Goal: Information Seeking & Learning: Check status

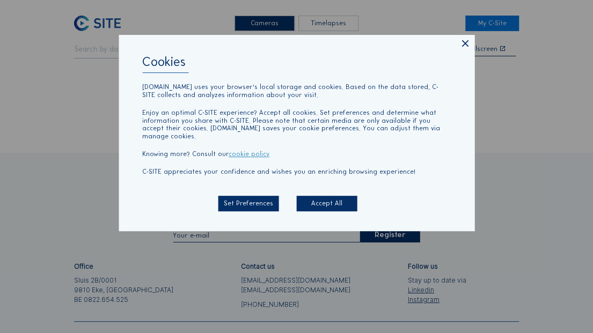
click at [468, 47] on icon at bounding box center [465, 44] width 11 height 11
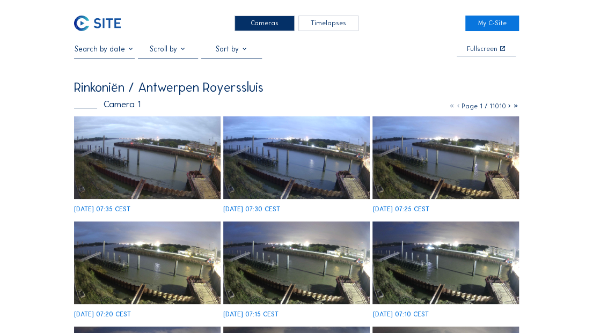
click at [114, 50] on input "text" at bounding box center [104, 49] width 61 height 9
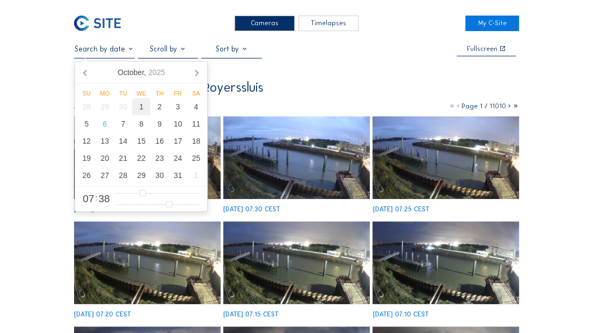
click at [144, 109] on div "1" at bounding box center [141, 106] width 18 height 17
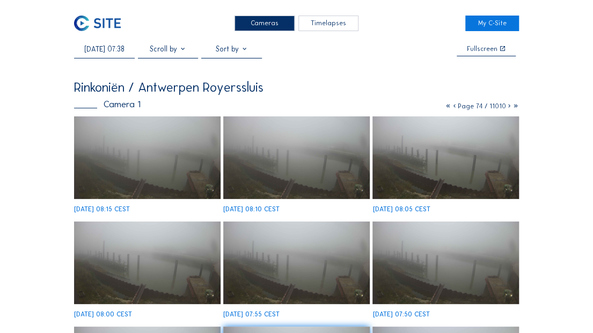
click at [323, 184] on img at bounding box center [296, 158] width 146 height 83
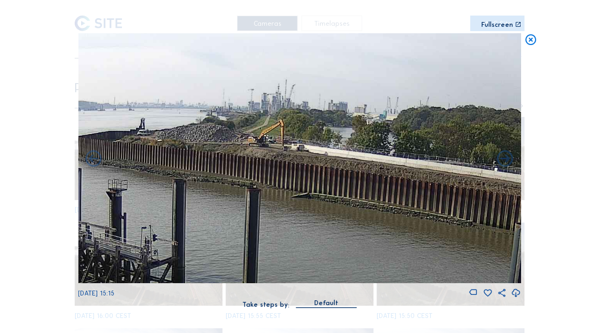
click at [526, 41] on icon at bounding box center [530, 39] width 13 height 13
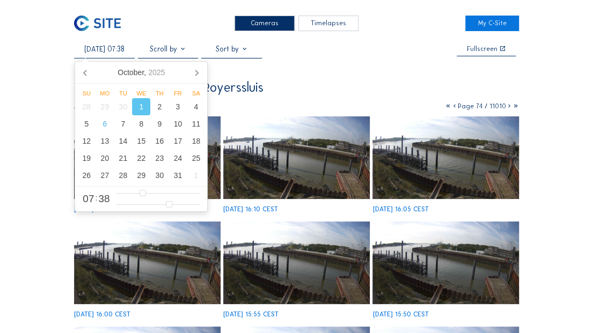
click at [113, 48] on input "[DATE] 07:38" at bounding box center [104, 49] width 61 height 9
click at [158, 112] on div "2" at bounding box center [159, 106] width 18 height 17
type input "[DATE] 07:38"
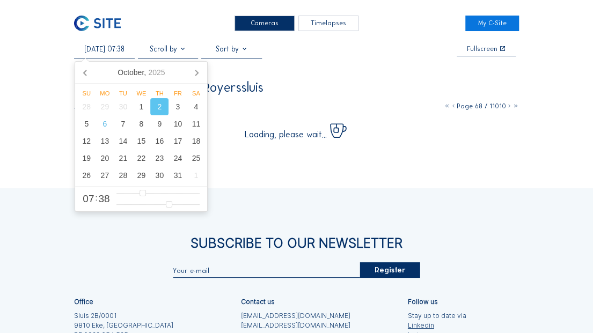
click at [558, 83] on div "Cameras Timelapses My C-Site [DATE] 07:38 Fullscreen Rinkoniën / Antwerpen Roye…" at bounding box center [296, 226] width 593 height 453
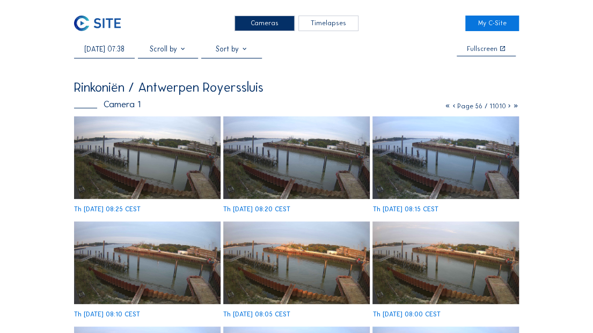
click at [318, 178] on img at bounding box center [296, 158] width 146 height 83
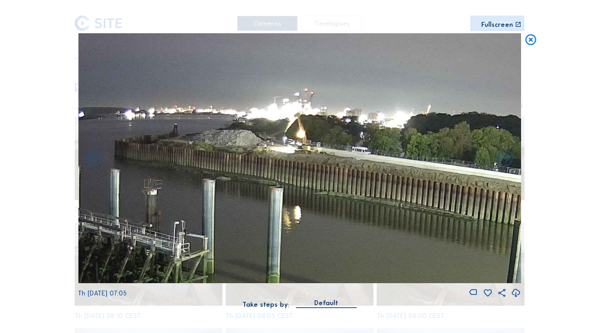
drag, startPoint x: 274, startPoint y: 145, endPoint x: 274, endPoint y: 169, distance: 24.2
click at [274, 169] on img at bounding box center [299, 158] width 442 height 250
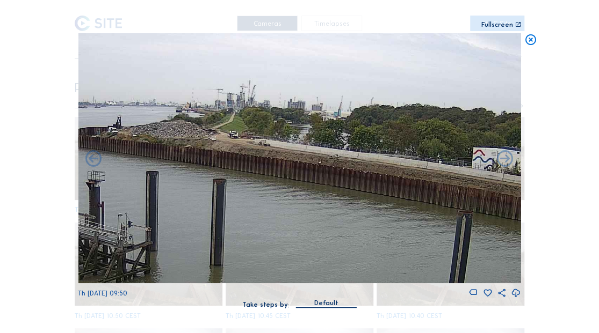
drag, startPoint x: 362, startPoint y: 198, endPoint x: 227, endPoint y: 190, distance: 135.6
click at [227, 190] on img at bounding box center [299, 158] width 442 height 250
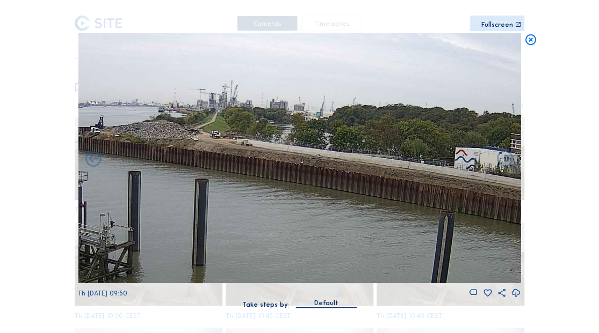
drag, startPoint x: 324, startPoint y: 200, endPoint x: 288, endPoint y: 197, distance: 36.1
click at [288, 197] on img at bounding box center [299, 158] width 442 height 250
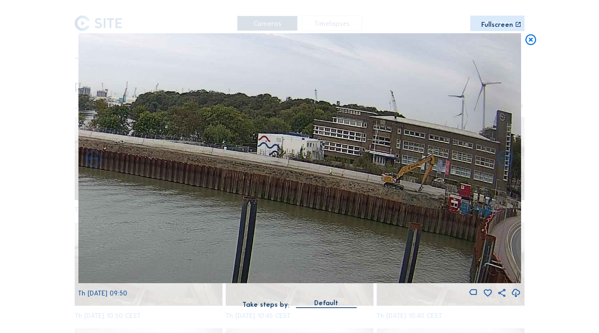
drag, startPoint x: 300, startPoint y: 195, endPoint x: 139, endPoint y: 185, distance: 161.5
click at [139, 185] on img at bounding box center [299, 158] width 442 height 250
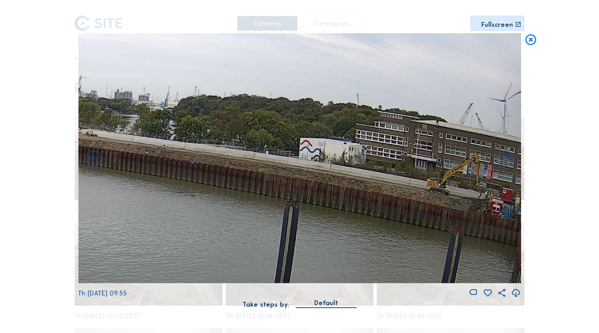
drag, startPoint x: 175, startPoint y: 185, endPoint x: 216, endPoint y: 189, distance: 42.1
click at [216, 189] on img at bounding box center [299, 158] width 442 height 250
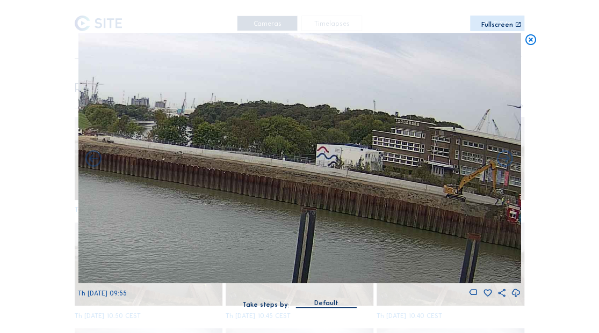
drag, startPoint x: 192, startPoint y: 204, endPoint x: 207, endPoint y: 209, distance: 16.7
click at [207, 209] on img at bounding box center [299, 158] width 442 height 250
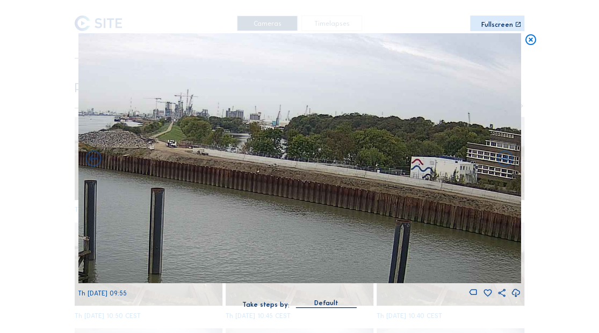
drag, startPoint x: 218, startPoint y: 212, endPoint x: 328, endPoint y: 226, distance: 111.0
click at [328, 226] on img at bounding box center [299, 158] width 442 height 250
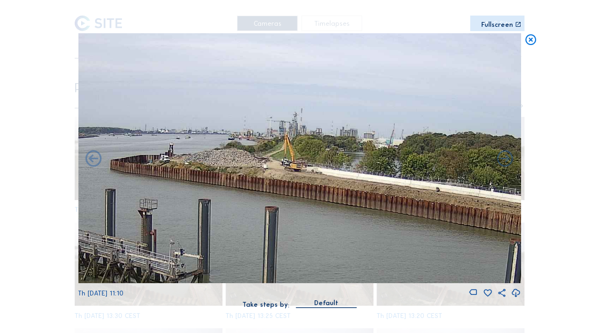
drag, startPoint x: 226, startPoint y: 203, endPoint x: 287, endPoint y: 214, distance: 62.2
click at [287, 214] on img at bounding box center [299, 158] width 442 height 250
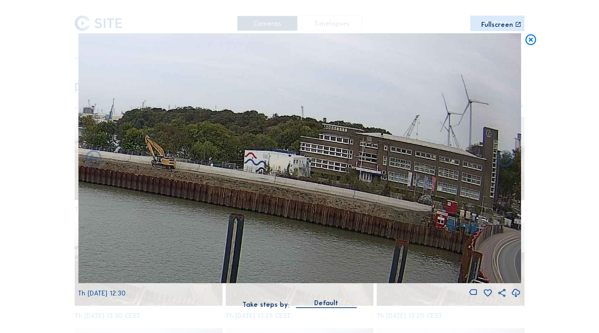
drag, startPoint x: 145, startPoint y: 200, endPoint x: 57, endPoint y: 174, distance: 91.8
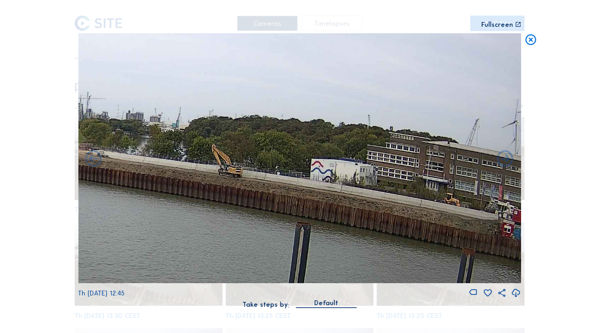
drag, startPoint x: 208, startPoint y: 199, endPoint x: 274, endPoint y: 208, distance: 66.7
click at [275, 207] on img at bounding box center [299, 158] width 442 height 250
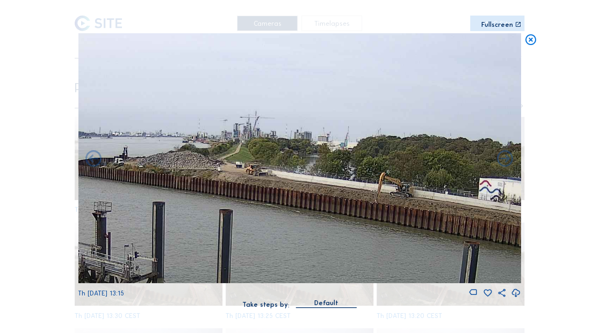
drag, startPoint x: 208, startPoint y: 207, endPoint x: 379, endPoint y: 227, distance: 172.0
click at [379, 227] on img at bounding box center [299, 158] width 442 height 250
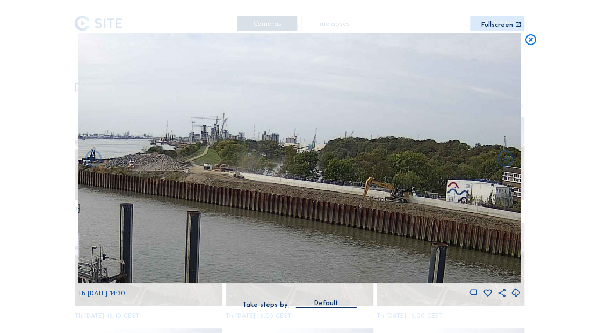
drag, startPoint x: 340, startPoint y: 212, endPoint x: 289, endPoint y: 212, distance: 50.5
click at [289, 212] on img at bounding box center [299, 158] width 442 height 250
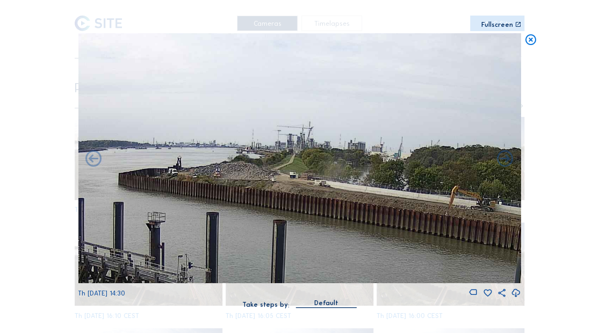
drag, startPoint x: 256, startPoint y: 212, endPoint x: 343, endPoint y: 220, distance: 86.9
click at [343, 220] on img at bounding box center [299, 158] width 442 height 250
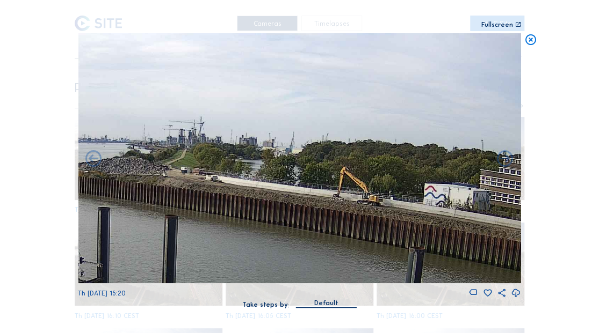
drag, startPoint x: 339, startPoint y: 195, endPoint x: 230, endPoint y: 191, distance: 109.7
click at [230, 191] on img at bounding box center [299, 158] width 442 height 250
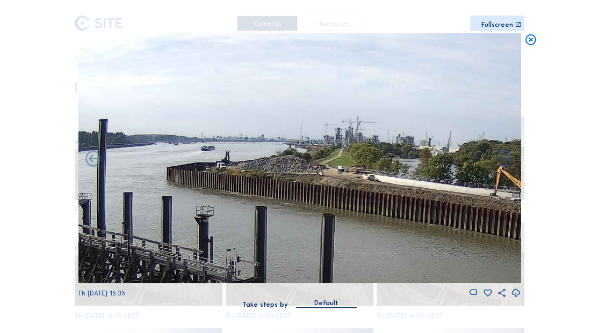
drag, startPoint x: 230, startPoint y: 188, endPoint x: 387, endPoint y: 188, distance: 156.8
click at [387, 188] on img at bounding box center [299, 158] width 442 height 250
